Goal: Communication & Community: Answer question/provide support

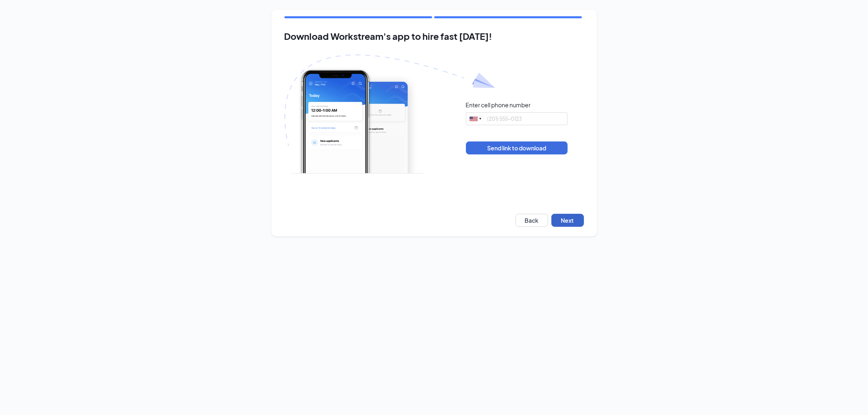
click at [569, 218] on button "Next" at bounding box center [567, 220] width 33 height 13
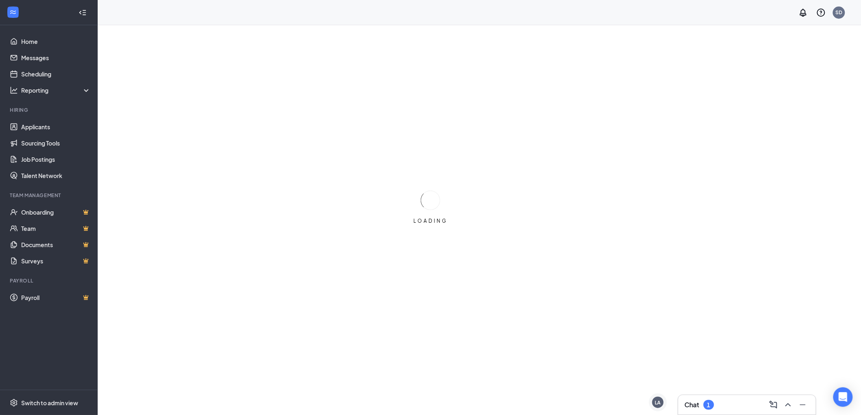
click at [719, 403] on div "Chat 1" at bounding box center [747, 405] width 124 height 13
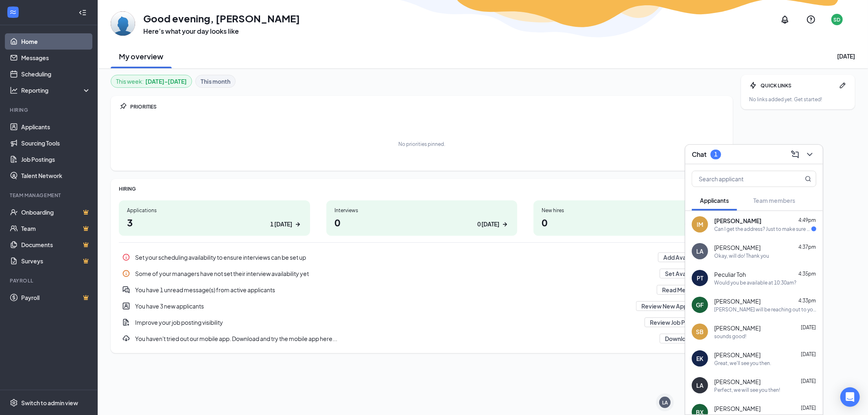
click at [731, 234] on div "[PERSON_NAME] [PERSON_NAME] 4:49pm Can I get the address? Just to make sure eve…" at bounding box center [753, 224] width 137 height 27
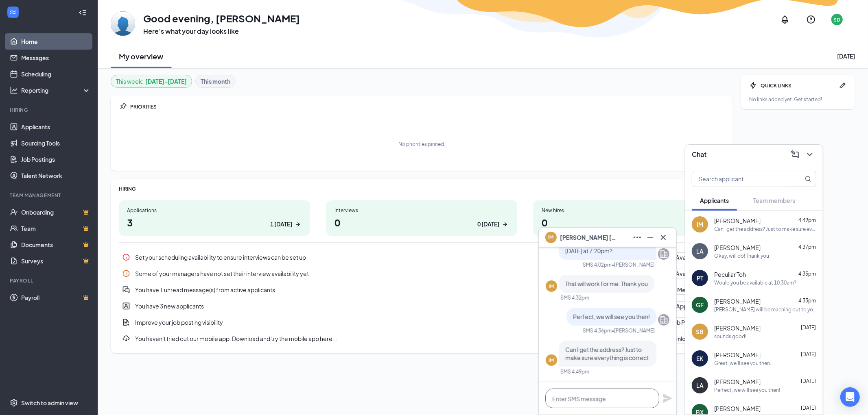
click at [600, 400] on textarea at bounding box center [602, 399] width 114 height 20
type textarea "U"
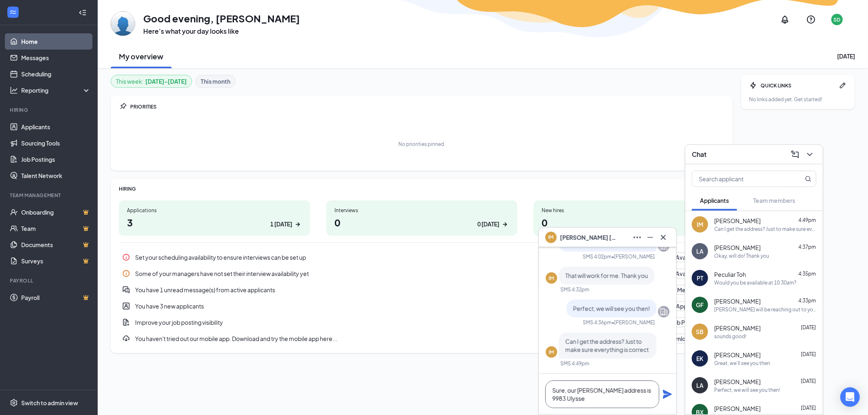
scroll to position [1, 0]
click at [578, 391] on textarea "Sure, our [PERSON_NAME] address is [STREET_ADDRESS][PERSON_NAME][PERSON_NAME]" at bounding box center [602, 395] width 114 height 28
click at [619, 401] on textarea "Sure, our address is [STREET_ADDRESS][PERSON_NAME][PERSON_NAME]" at bounding box center [602, 395] width 114 height 28
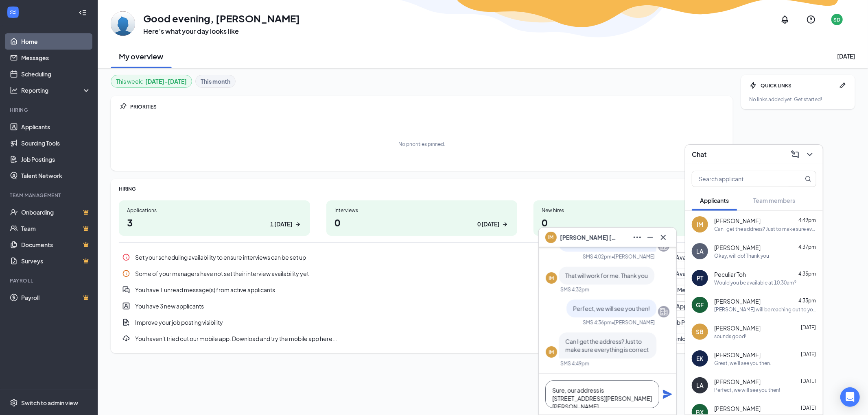
click at [576, 391] on textarea "Sure, our address is [STREET_ADDRESS][PERSON_NAME][PERSON_NAME]" at bounding box center [602, 395] width 114 height 28
click at [599, 400] on textarea "Sure, our address is [STREET_ADDRESS][PERSON_NAME][PERSON_NAME]" at bounding box center [602, 395] width 114 height 28
type textarea "Sure, our address is [STREET_ADDRESS][PERSON_NAME][PERSON_NAME]"
click at [666, 394] on icon "Plane" at bounding box center [667, 394] width 9 height 9
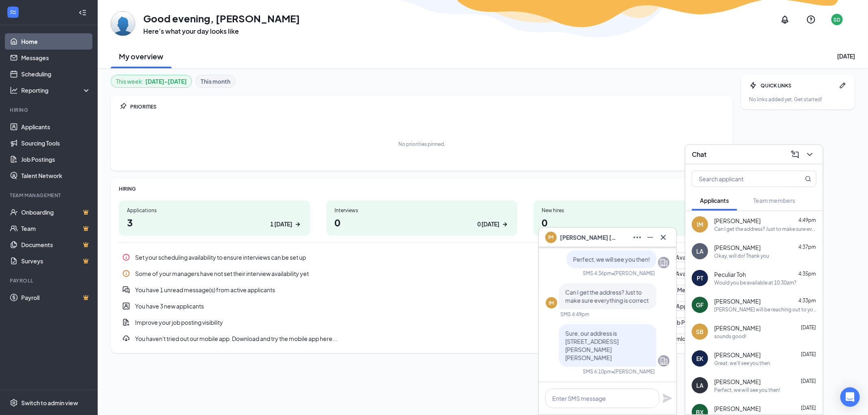
scroll to position [0, 0]
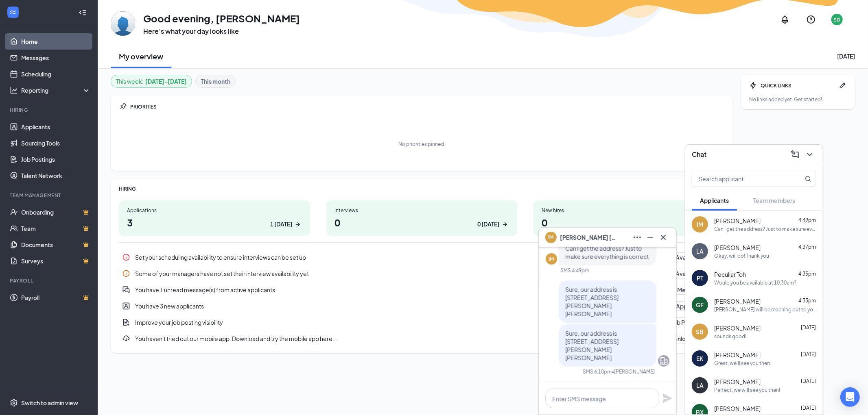
click at [760, 153] on div "Chat" at bounding box center [754, 154] width 124 height 13
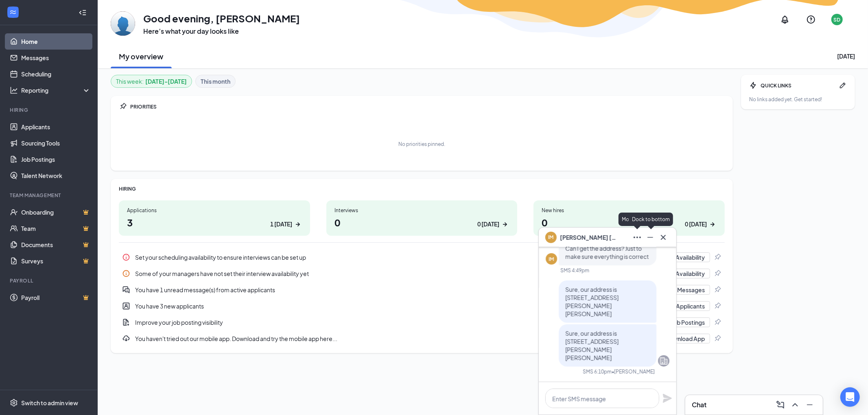
click at [605, 240] on div "[PERSON_NAME] [PERSON_NAME]" at bounding box center [607, 237] width 124 height 13
